Goal: Information Seeking & Learning: Find specific fact

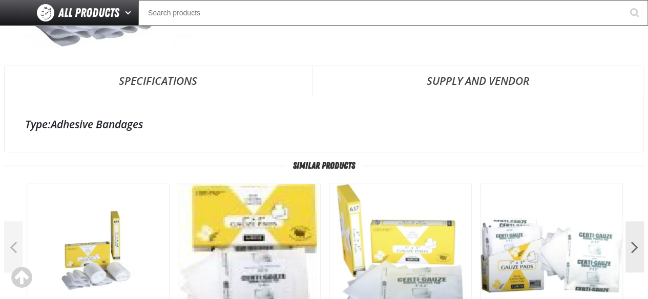
scroll to position [256, 0]
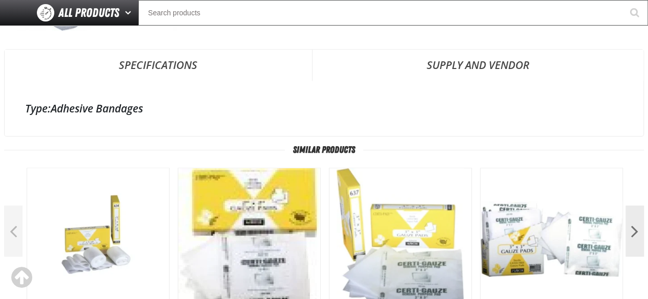
click at [163, 59] on link "Specifications" at bounding box center [158, 65] width 307 height 31
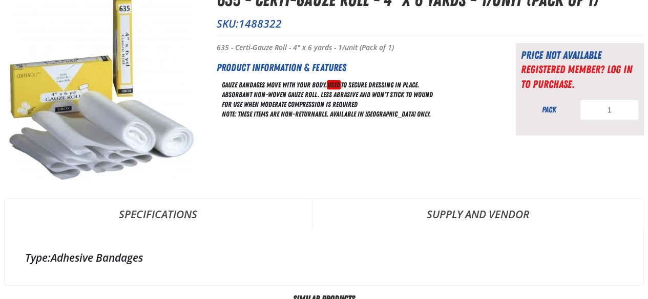
scroll to position [0, 0]
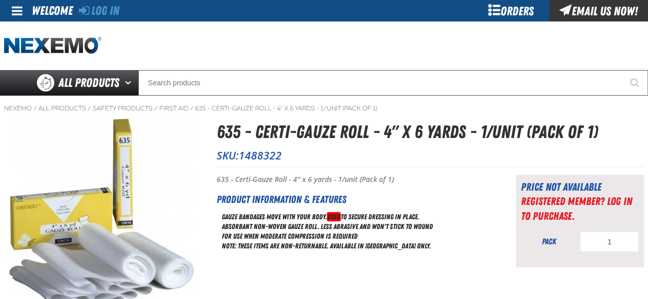
click at [279, 127] on h1 "635 - Certi-Gauze Roll - 4" x 6 yards - 1/unit (Pack of 1)" at bounding box center [430, 132] width 427 height 27
click at [321, 137] on h1 "635 - Certi-Gauze Roll - 4" x 6 yards - 1/unit (Pack of 1)" at bounding box center [430, 132] width 427 height 27
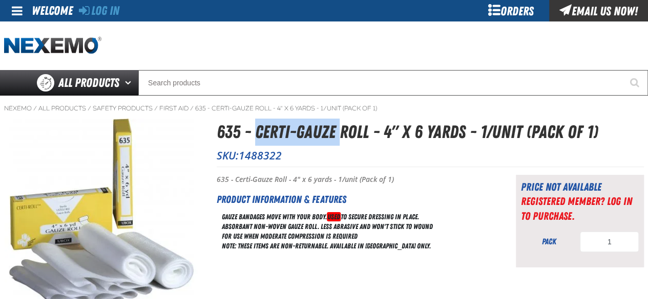
click at [334, 139] on h1 "635 - Certi-Gauze Roll - 4" x 6 yards - 1/unit (Pack of 1)" at bounding box center [430, 132] width 427 height 27
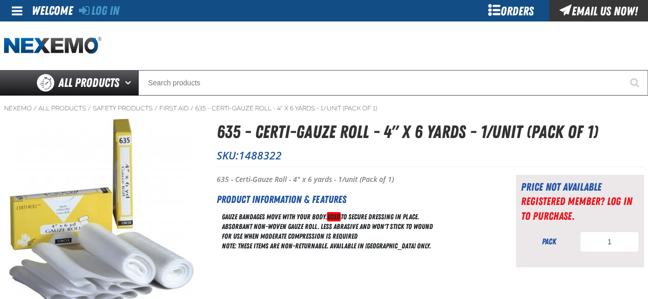
click at [343, 138] on h1 "635 - Certi-Gauze Roll - 4" x 6 yards - 1/unit (Pack of 1)" at bounding box center [430, 132] width 427 height 27
click at [274, 125] on h1 "635 - Certi-Gauze Roll - 4" x 6 yards - 1/unit (Pack of 1)" at bounding box center [430, 132] width 427 height 27
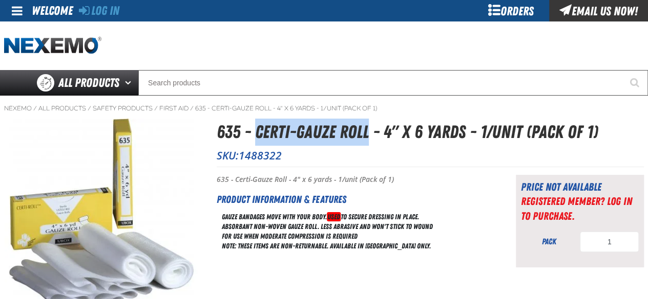
click at [341, 134] on h1 "635 - Certi-Gauze Roll - 4" x 6 yards - 1/unit (Pack of 1)" at bounding box center [430, 132] width 427 height 27
copy h1 "Certi-Gauze Roll"
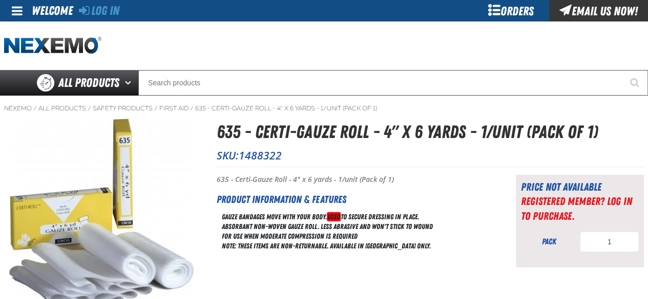
click at [229, 141] on h1 "635 - Certi-Gauze Roll - 4" x 6 yards - 1/unit (Pack of 1)" at bounding box center [430, 132] width 427 height 27
copy h1 "635"
click at [272, 224] on div "Absorbant Non-woven gauze roll. Less abrasive and won't stick to wound" at bounding box center [353, 227] width 263 height 10
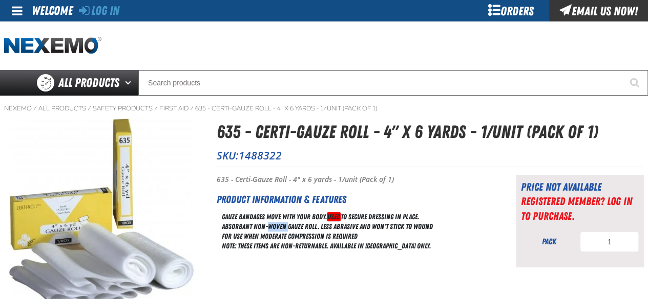
copy div "woven"
